Goal: Navigation & Orientation: Find specific page/section

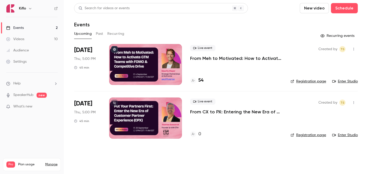
click at [51, 29] on link "Events 2" at bounding box center [32, 27] width 64 height 11
click at [48, 38] on link "Videos 10" at bounding box center [32, 38] width 64 height 11
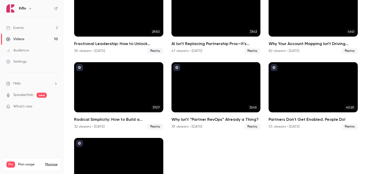
scroll to position [171, 0]
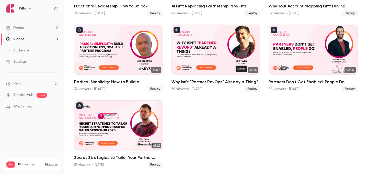
click at [47, 26] on link "Events 2" at bounding box center [32, 27] width 64 height 11
